Goal: Navigation & Orientation: Go to known website

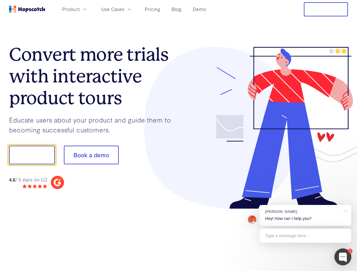
click at [179, 136] on div at bounding box center [263, 128] width 169 height 162
click at [80, 9] on span "Product" at bounding box center [71, 9] width 18 height 7
click at [124, 9] on span "Use Cases" at bounding box center [112, 9] width 23 height 7
click at [326, 9] on button "Free Trial" at bounding box center [326, 9] width 44 height 14
click at [32, 155] on button "Show me!" at bounding box center [32, 155] width 46 height 19
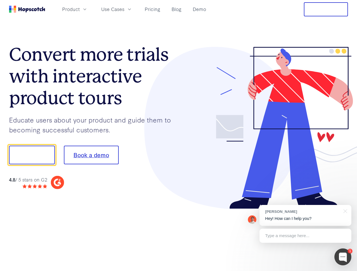
click at [91, 155] on button "Book a demo" at bounding box center [91, 155] width 55 height 19
click at [343, 257] on div at bounding box center [342, 257] width 17 height 17
click at [305, 216] on div "[PERSON_NAME] Hey! How can I help you?" at bounding box center [305, 215] width 92 height 21
click at [344, 271] on div "1 [PERSON_NAME] Hey! How can I help you? Type a message here... Free live chat …" at bounding box center [178, 271] width 357 height 0
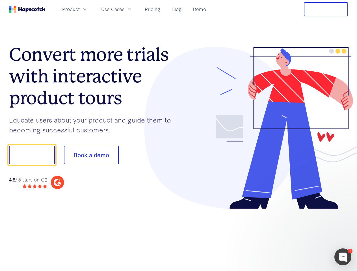
click at [305, 236] on div at bounding box center [298, 154] width 106 height 188
